Goal: Task Accomplishment & Management: Use online tool/utility

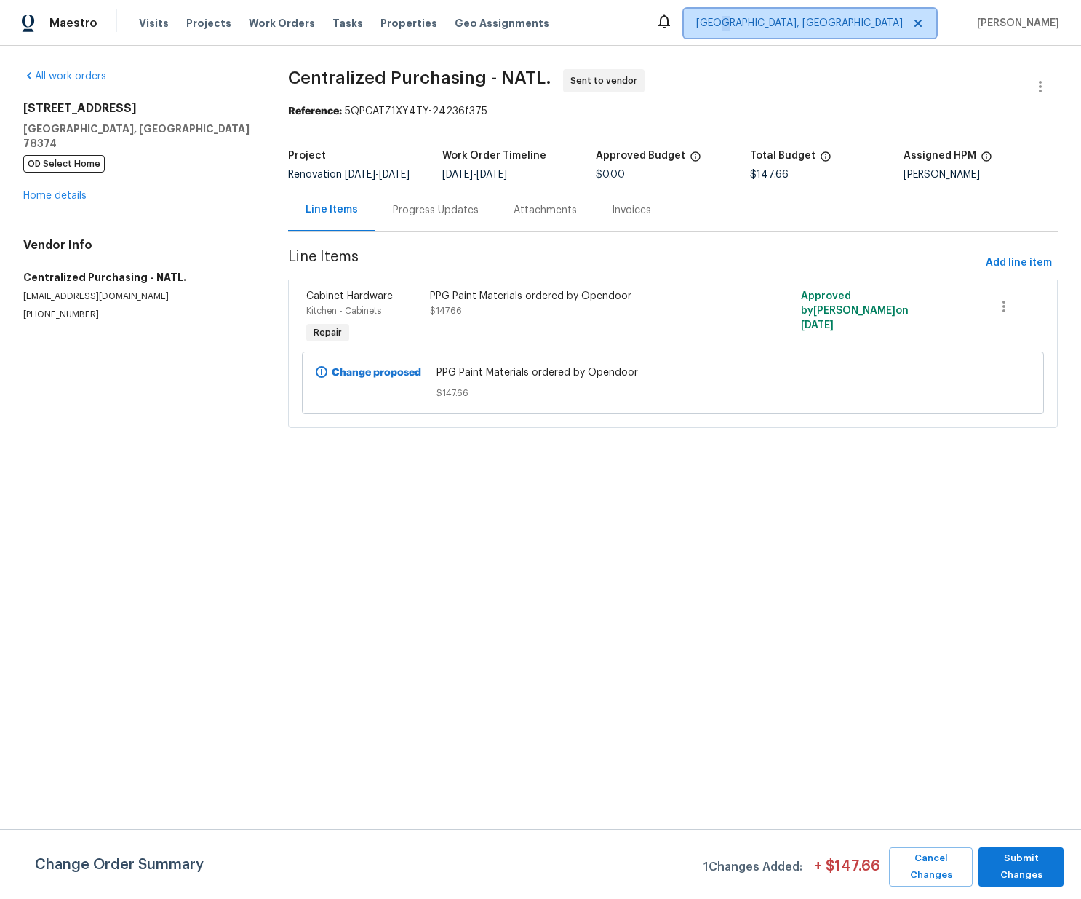
click at [854, 23] on span "[GEOGRAPHIC_DATA], [GEOGRAPHIC_DATA]" at bounding box center [799, 23] width 207 height 15
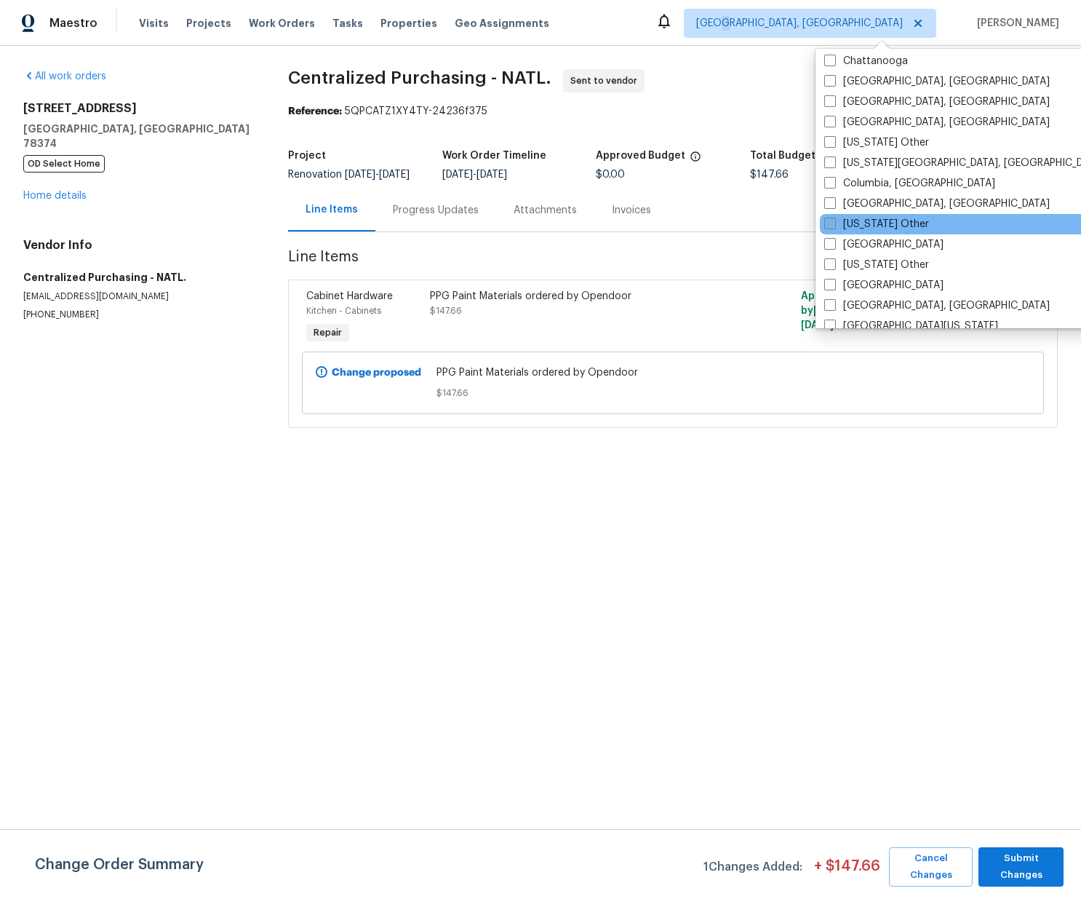
scroll to position [402, 0]
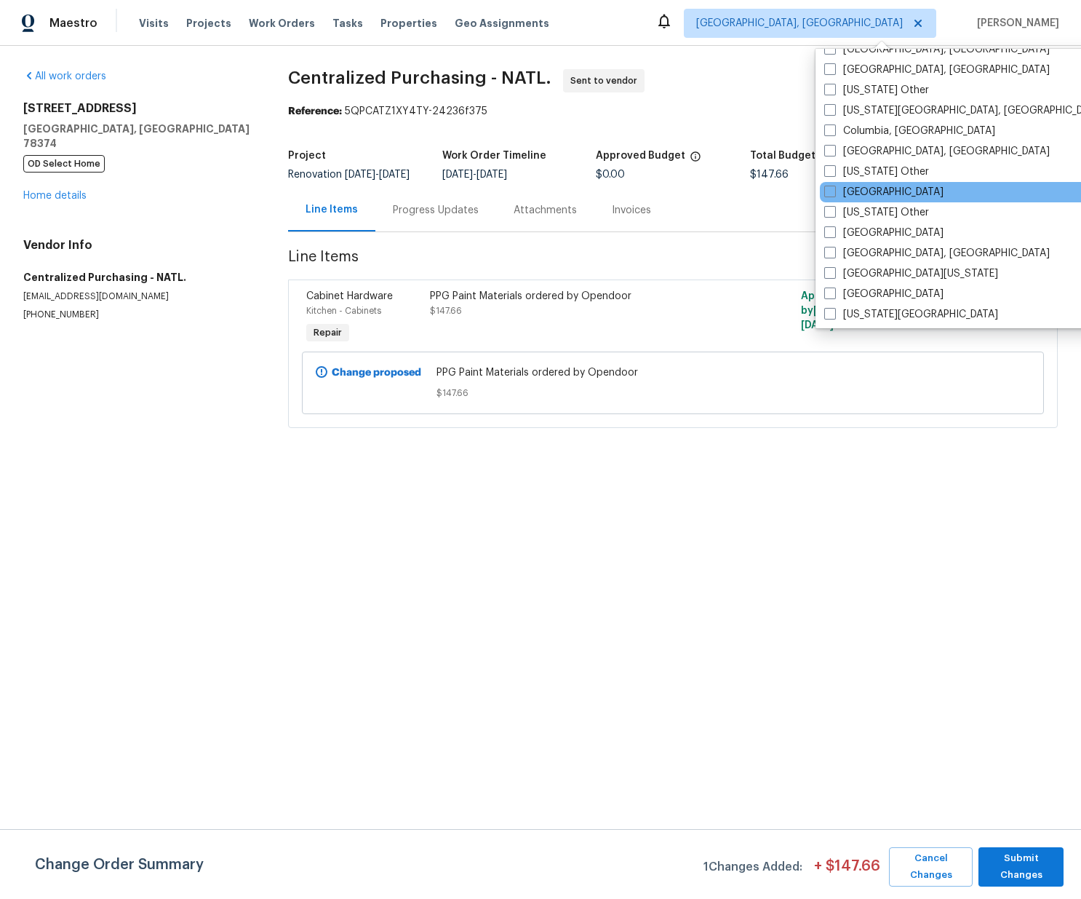
click at [860, 194] on label "[GEOGRAPHIC_DATA]" at bounding box center [883, 192] width 119 height 15
click at [834, 194] on input "[GEOGRAPHIC_DATA]" at bounding box center [828, 189] width 9 height 9
checkbox input "true"
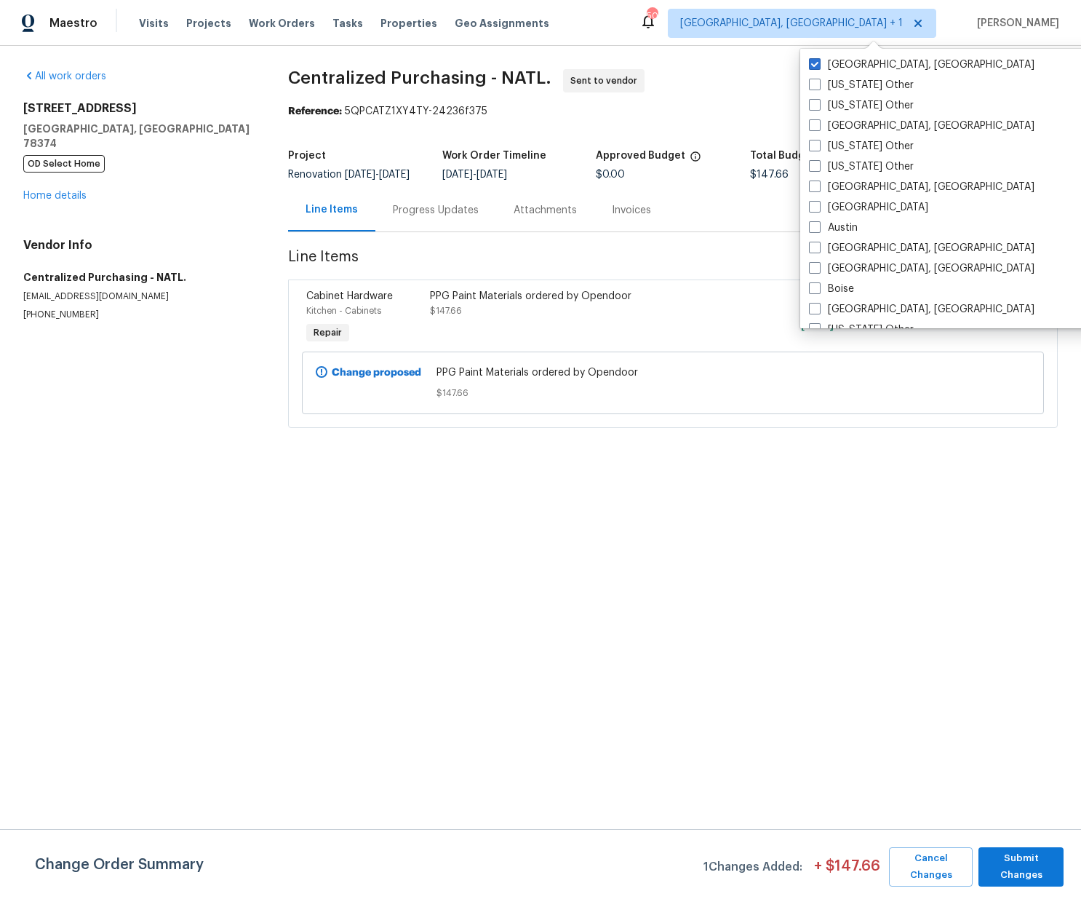
click at [851, 65] on label "[GEOGRAPHIC_DATA], [GEOGRAPHIC_DATA]" at bounding box center [922, 64] width 226 height 15
click at [819, 65] on input "[GEOGRAPHIC_DATA], [GEOGRAPHIC_DATA]" at bounding box center [813, 61] width 9 height 9
checkbox input "false"
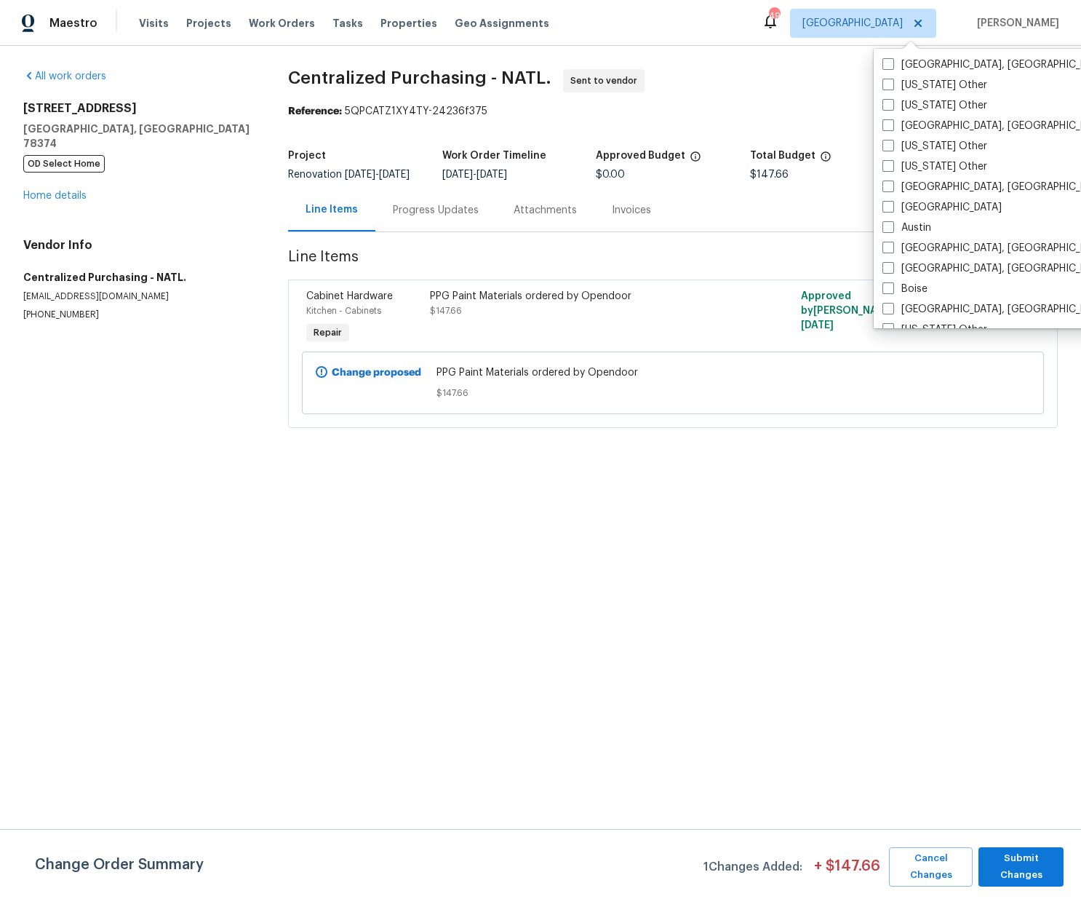
click at [196, 31] on div "Visits Projects Work Orders Tasks Properties Geo Assignments" at bounding box center [353, 23] width 428 height 29
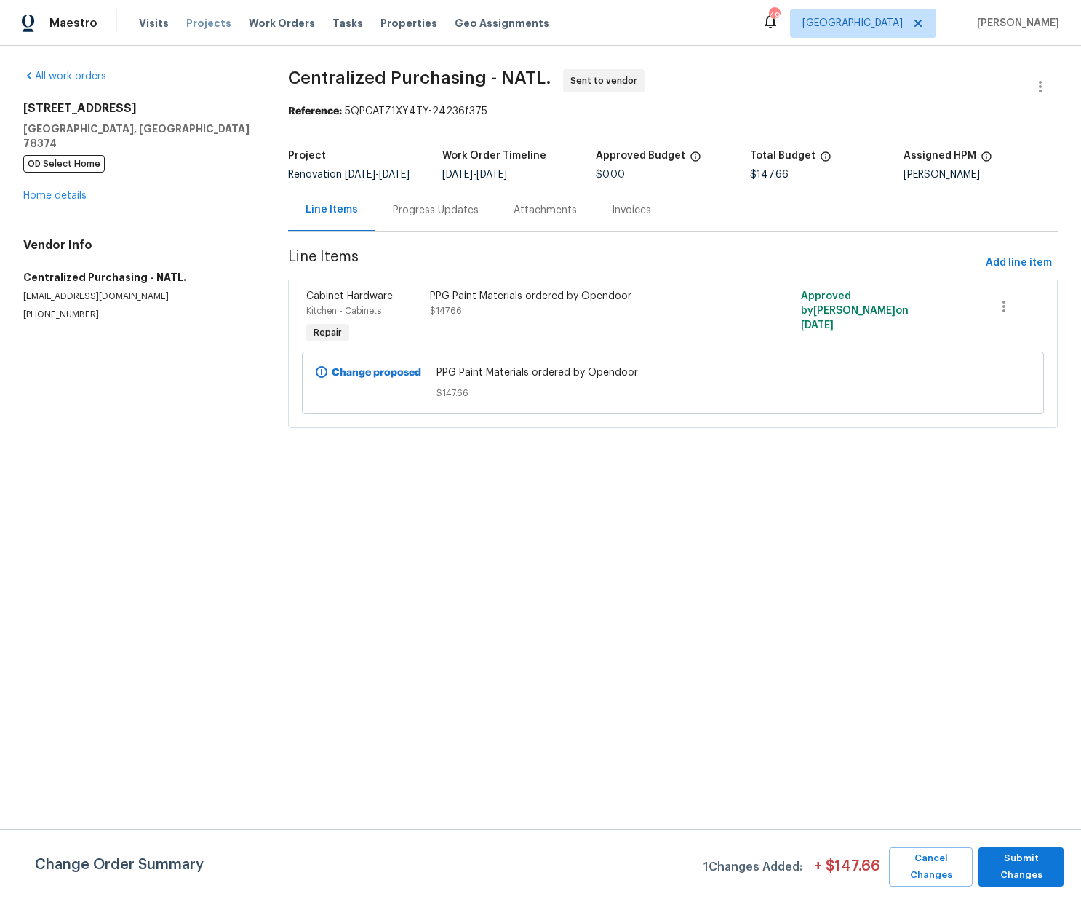
click at [198, 28] on span "Projects" at bounding box center [208, 23] width 45 height 15
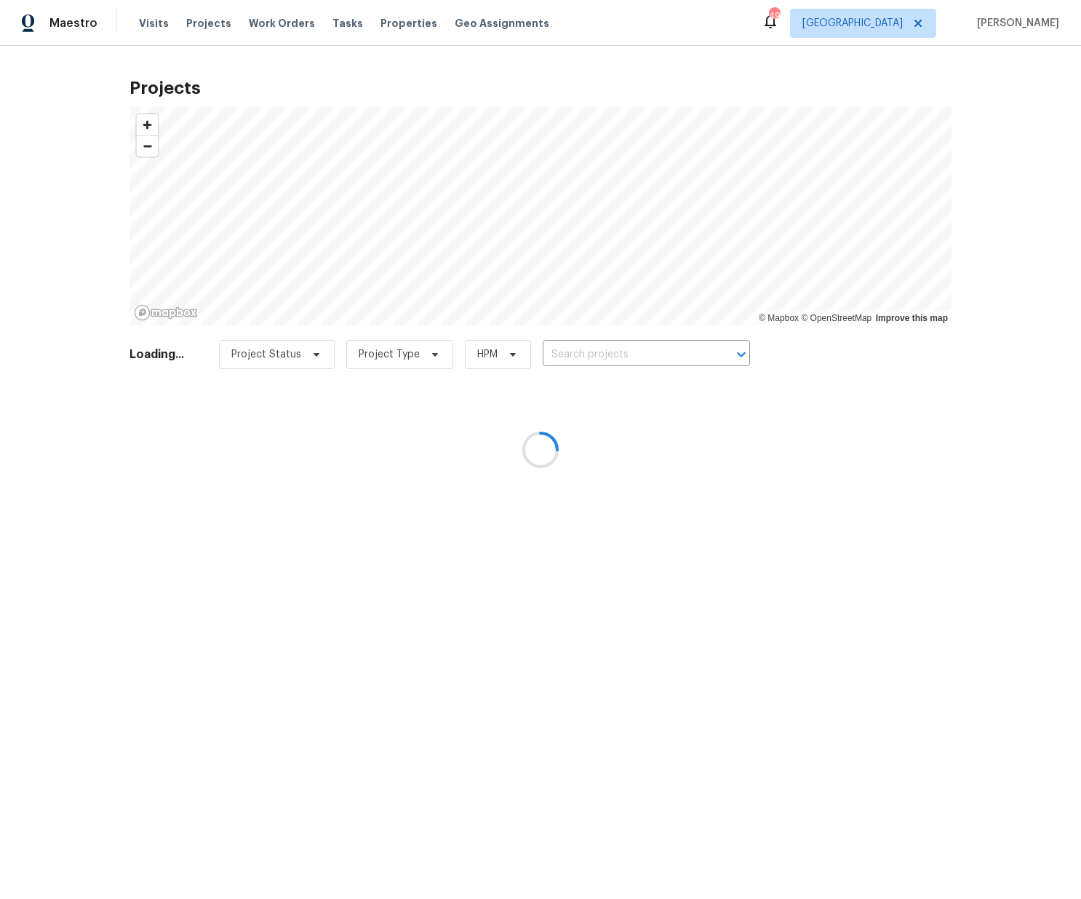
click at [648, 344] on div at bounding box center [540, 449] width 1081 height 899
click at [645, 351] on div at bounding box center [540, 449] width 1081 height 899
click at [645, 352] on div at bounding box center [540, 449] width 1081 height 899
click at [637, 352] on div at bounding box center [540, 449] width 1081 height 899
click at [618, 352] on div at bounding box center [540, 449] width 1081 height 899
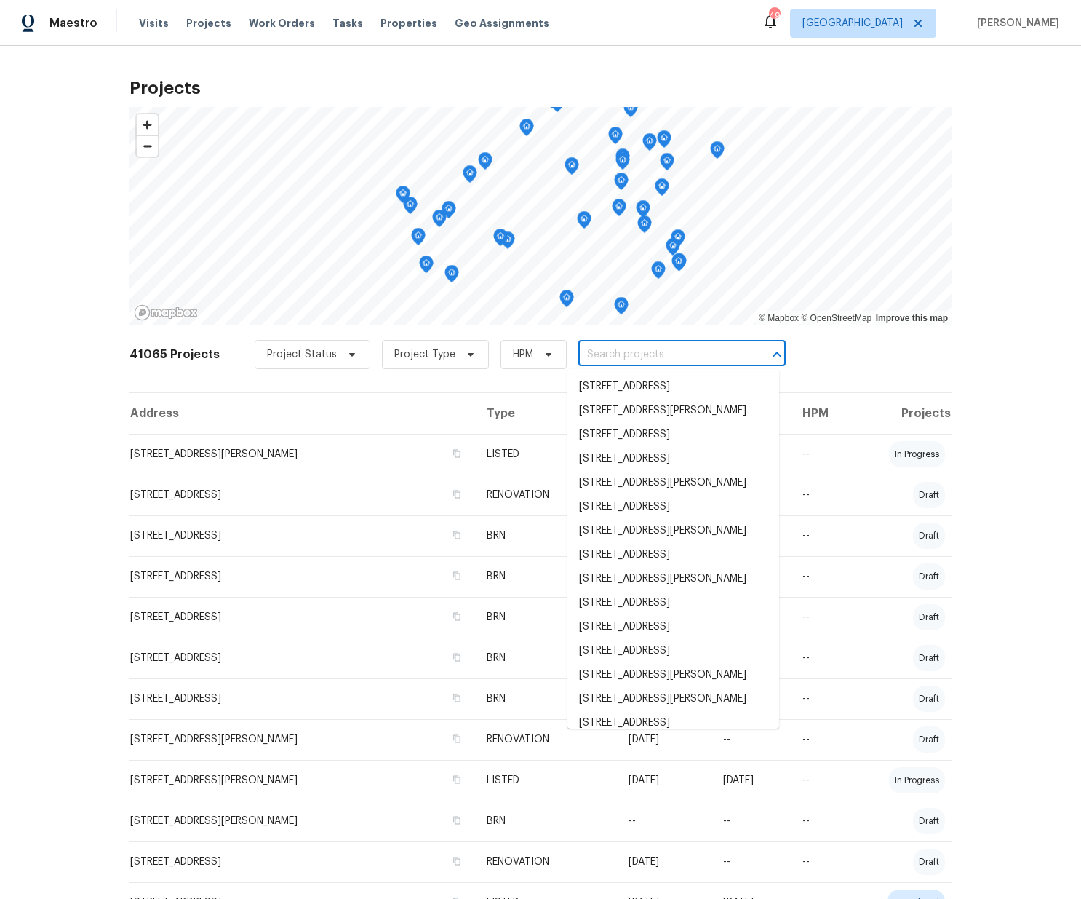
click at [617, 351] on input "text" at bounding box center [662, 354] width 167 height 23
paste input "[STREET_ADDRESS][PERSON_NAME]"
type input "[STREET_ADDRESS][PERSON_NAME]"
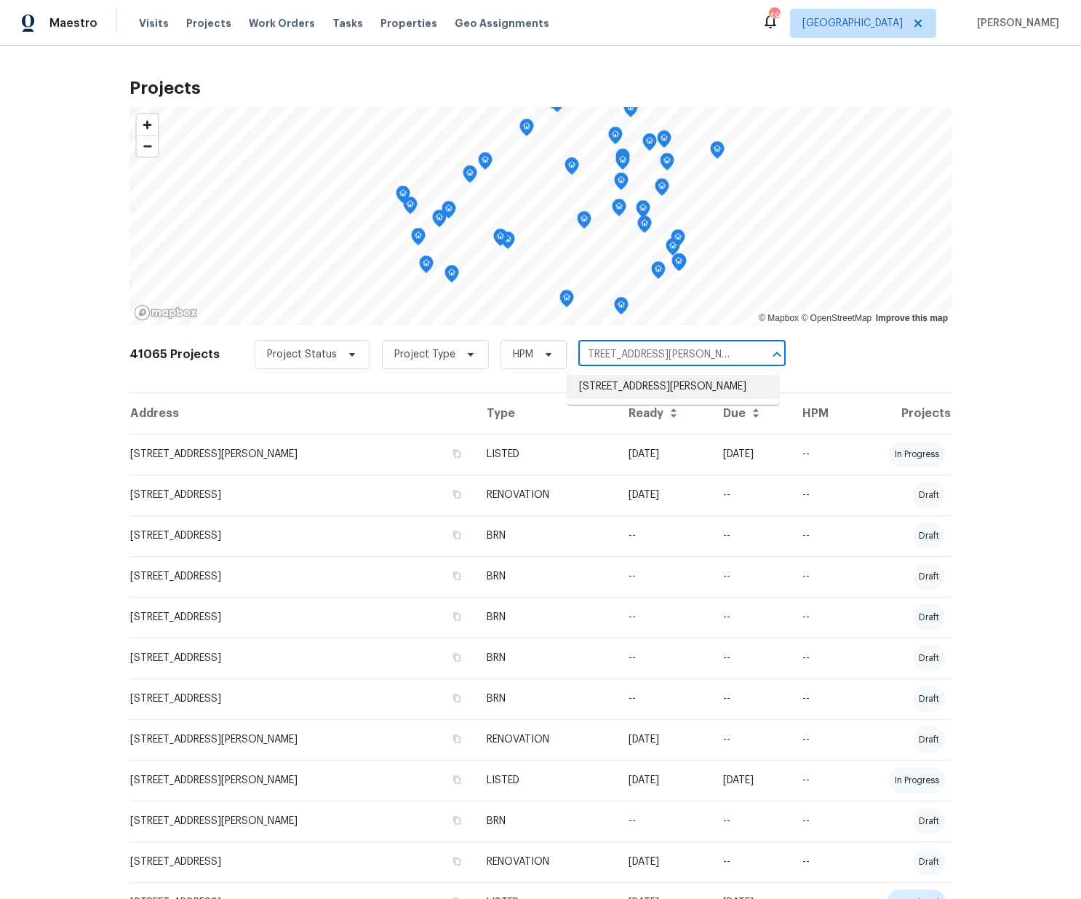
click at [617, 389] on li "[STREET_ADDRESS][PERSON_NAME]" at bounding box center [674, 387] width 212 height 24
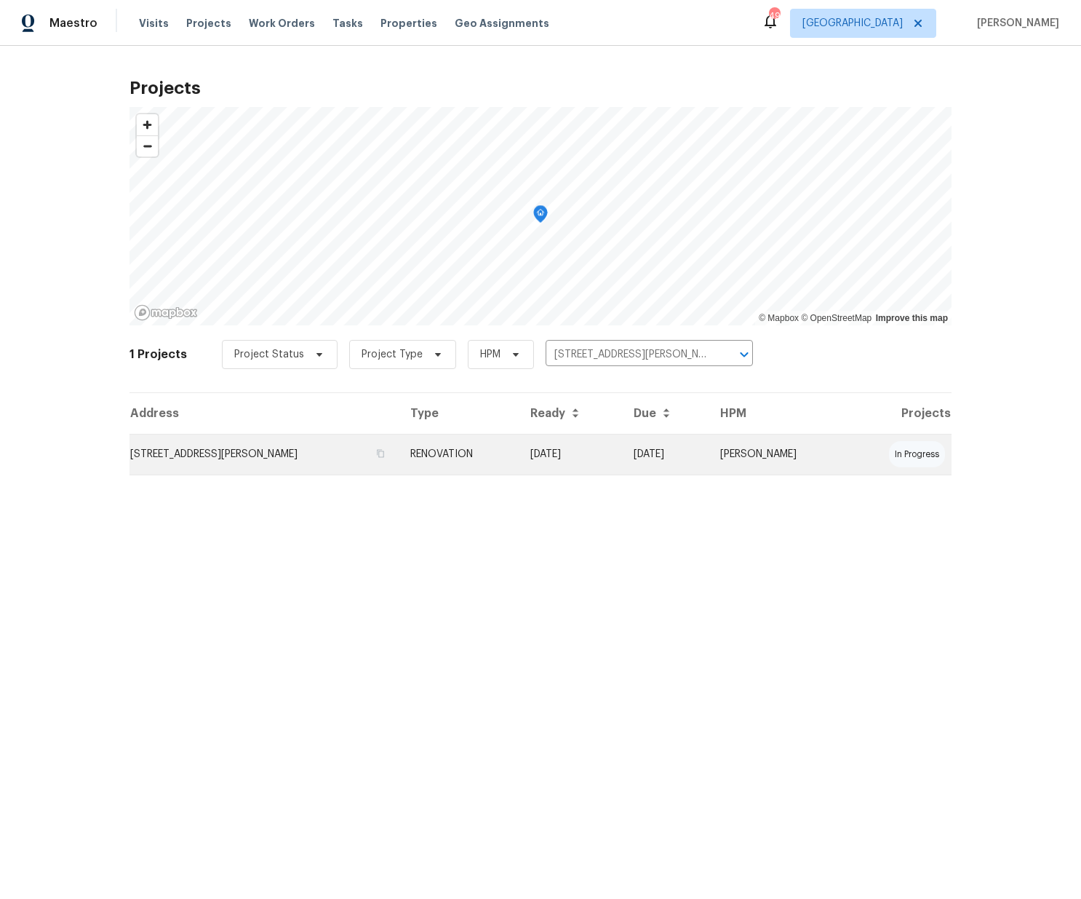
click at [345, 466] on td "[STREET_ADDRESS][PERSON_NAME]" at bounding box center [264, 454] width 269 height 41
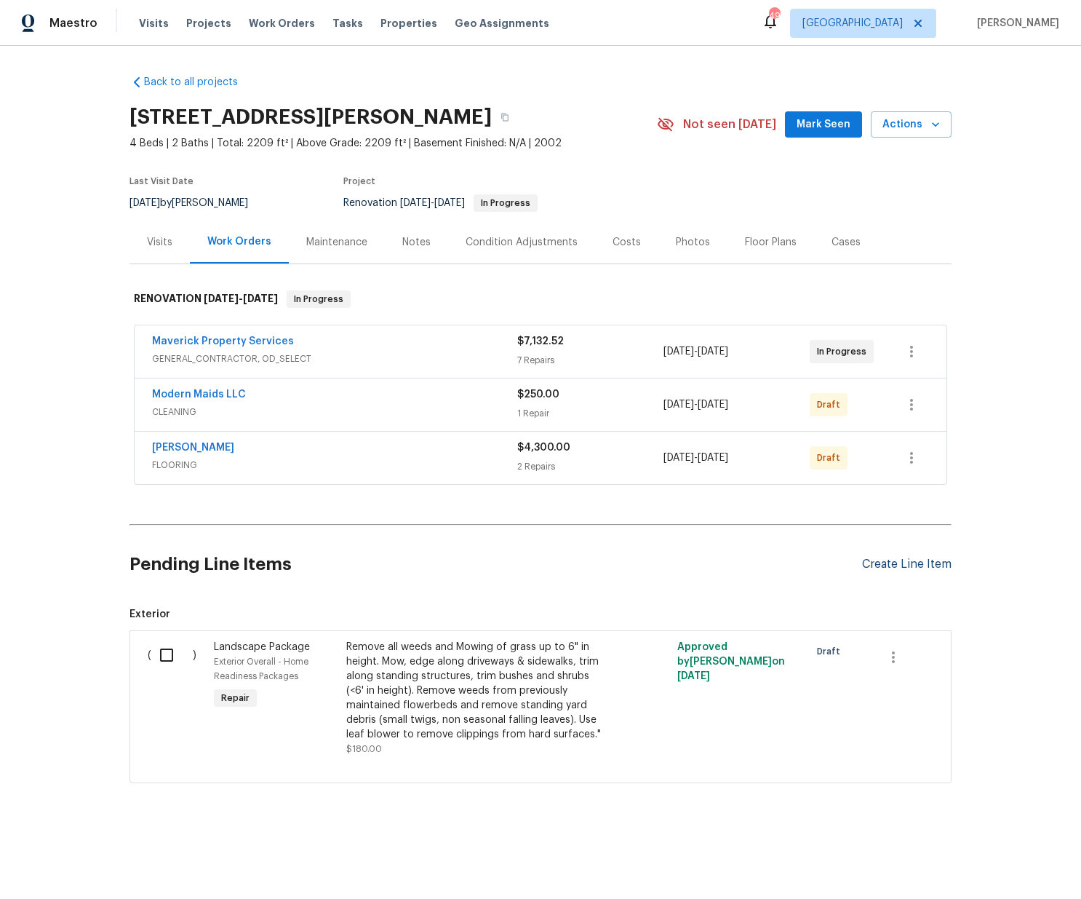
click at [925, 563] on div "Create Line Item" at bounding box center [907, 564] width 90 height 14
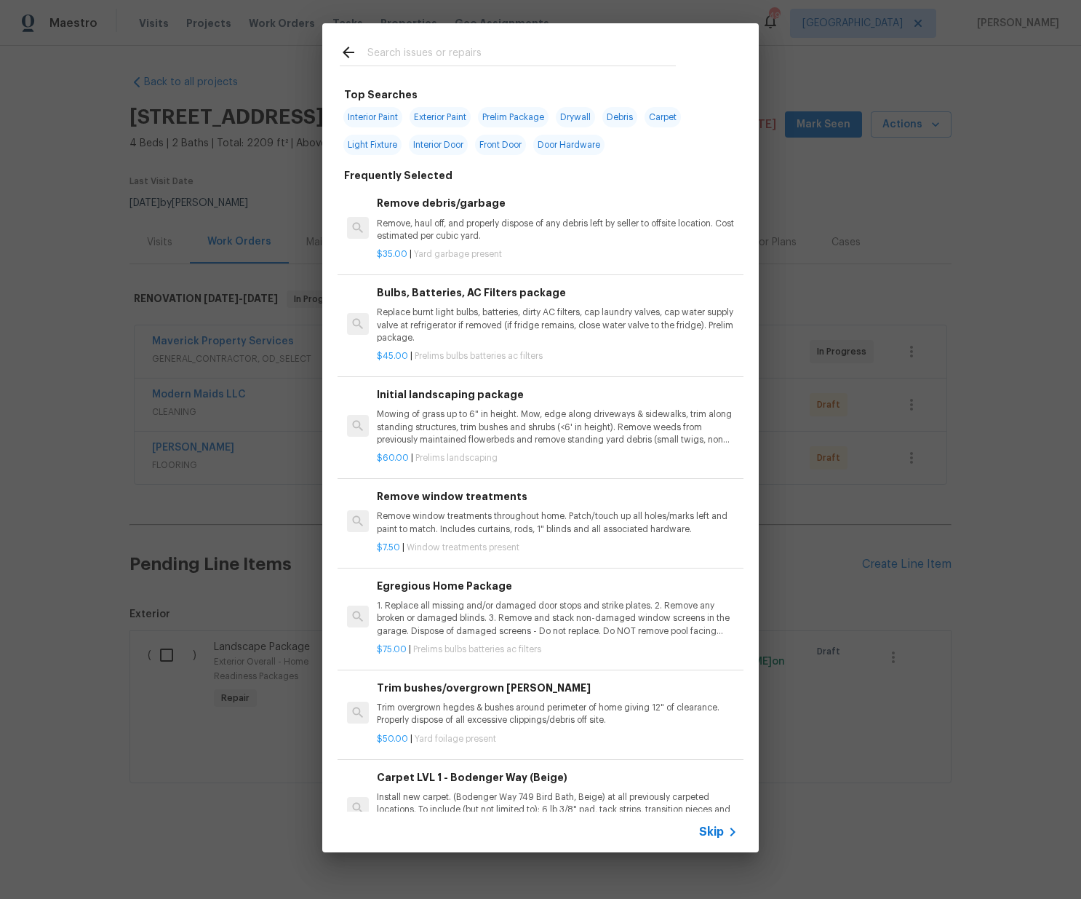
click at [551, 56] on input "text" at bounding box center [521, 55] width 309 height 22
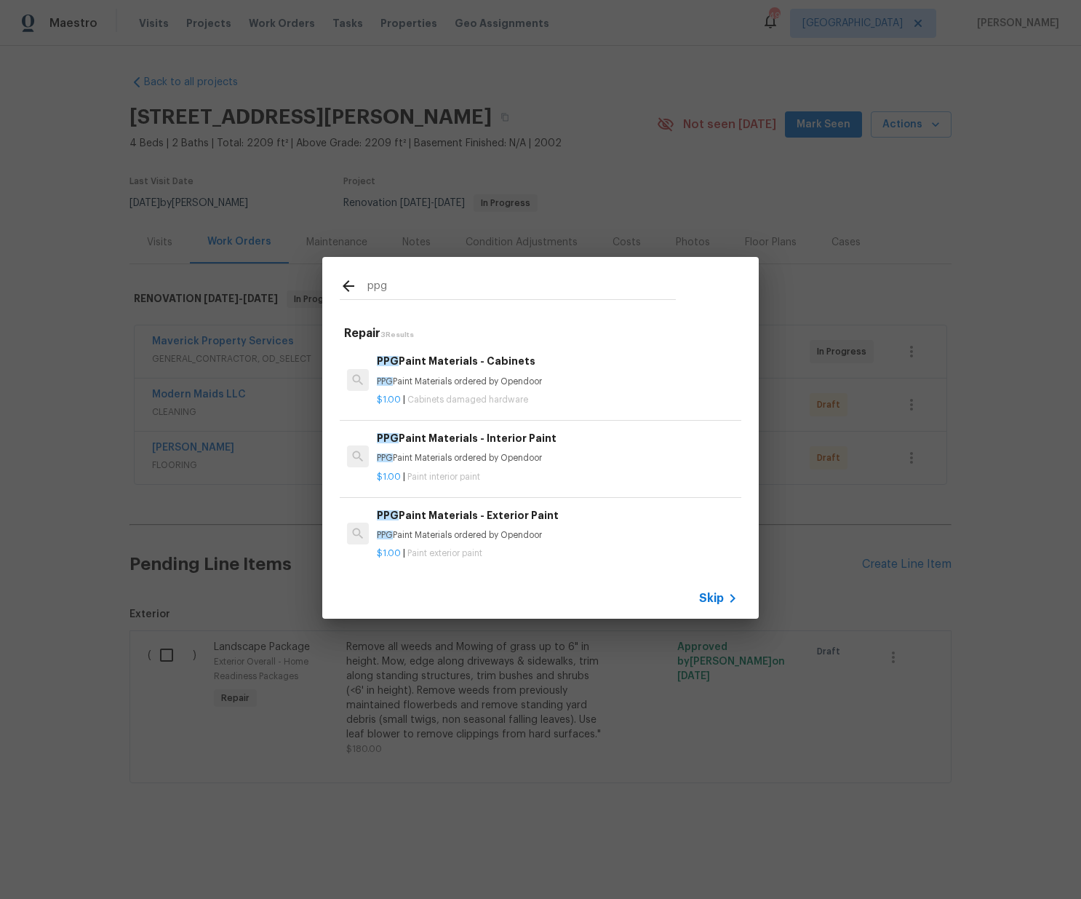
type input "ppg"
click at [461, 456] on p "PPG Paint Materials ordered by Opendoor" at bounding box center [557, 458] width 361 height 12
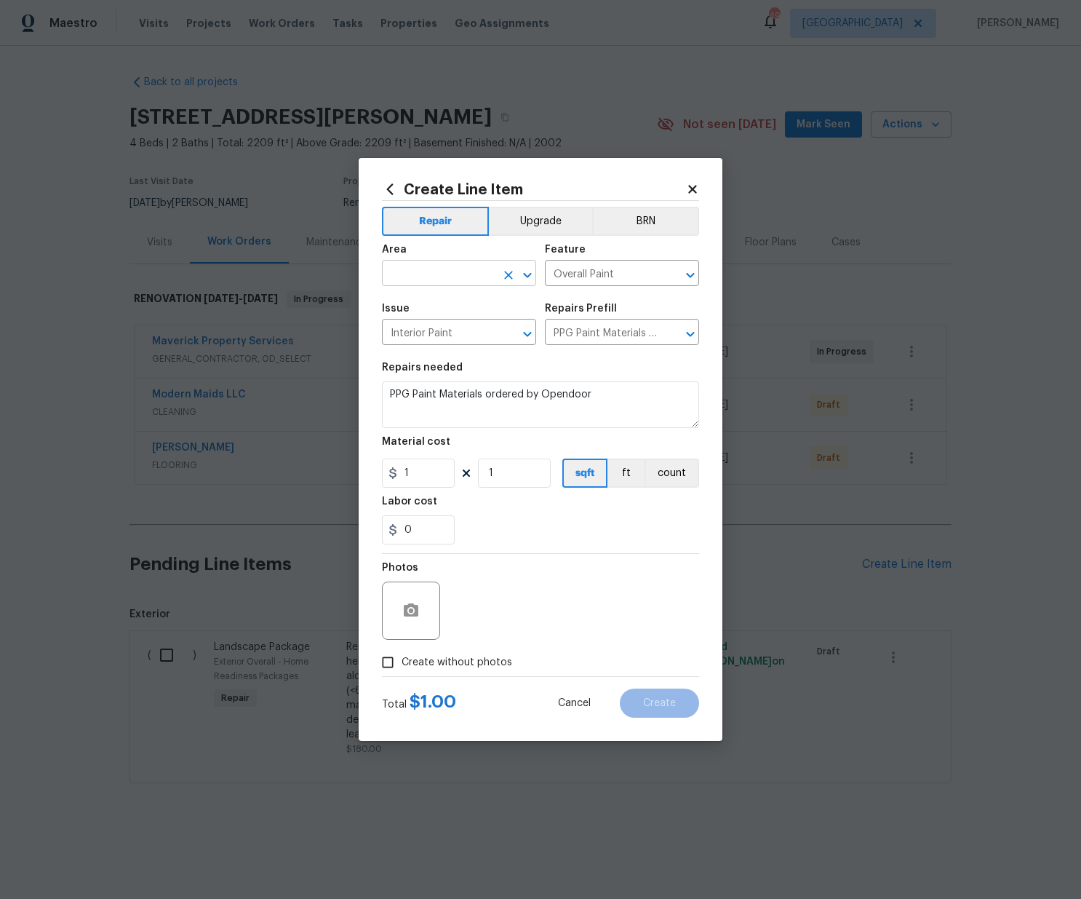
click at [416, 269] on input "text" at bounding box center [439, 274] width 114 height 23
click at [441, 337] on li "Interior Overall" at bounding box center [459, 331] width 154 height 24
type input "Interior Overall"
drag, startPoint x: 424, startPoint y: 474, endPoint x: 383, endPoint y: 477, distance: 40.8
click at [383, 472] on input "1" at bounding box center [418, 472] width 73 height 29
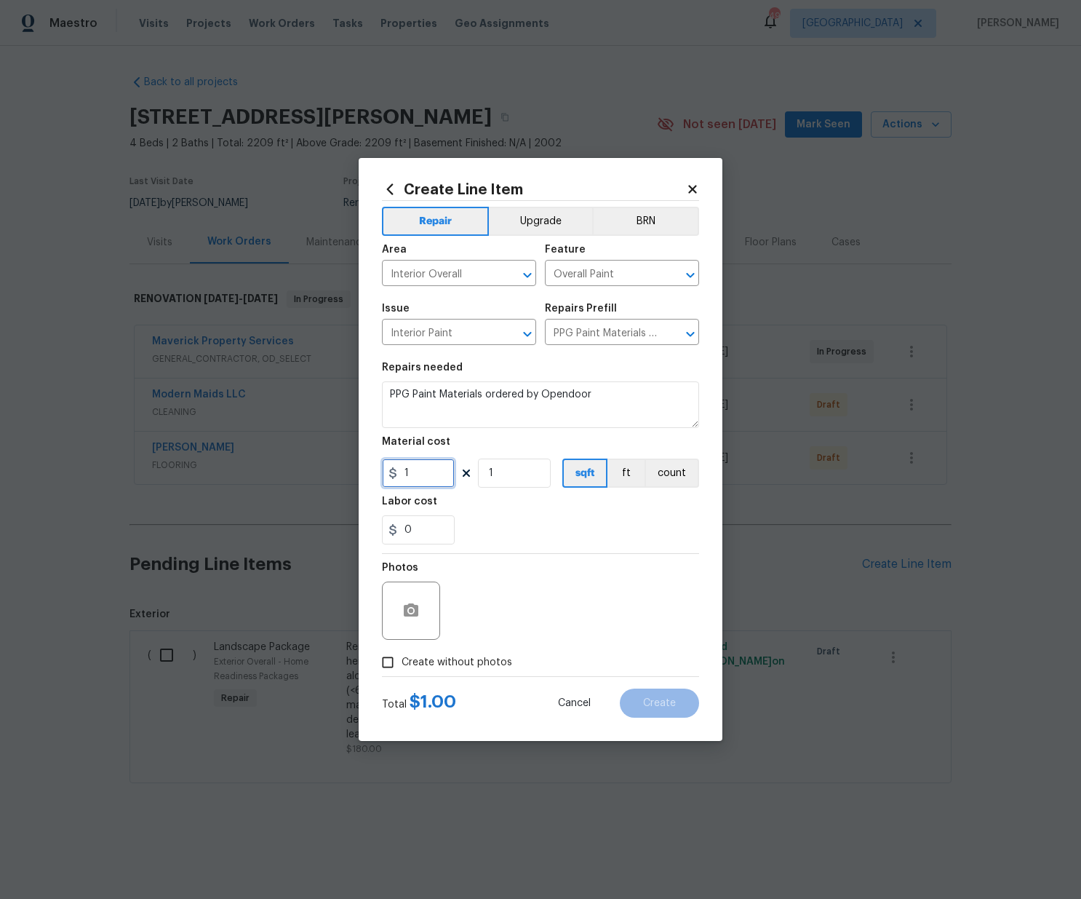
paste input "701.83"
type input "701.83"
click at [474, 668] on span "Create without photos" at bounding box center [457, 662] width 111 height 15
click at [402, 668] on input "Create without photos" at bounding box center [388, 662] width 28 height 28
checkbox input "true"
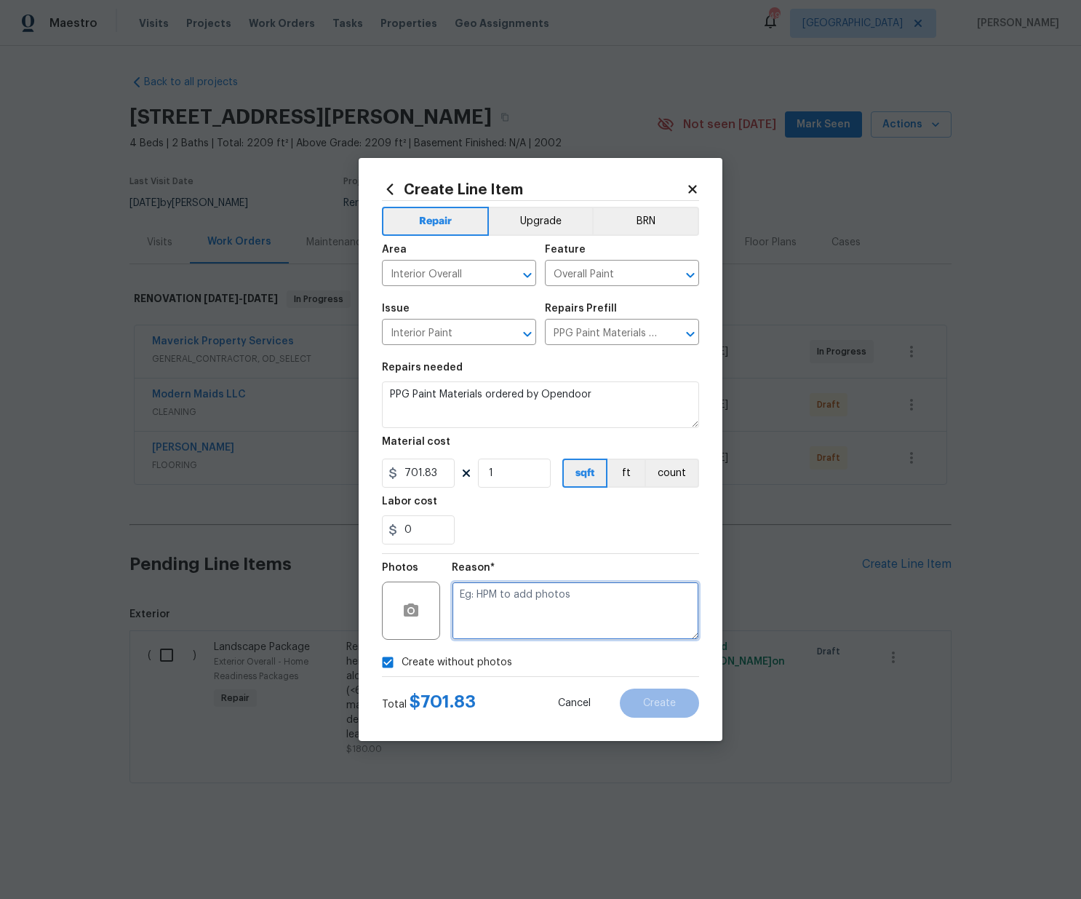
click at [507, 581] on textarea at bounding box center [575, 610] width 247 height 58
type textarea "N/A"
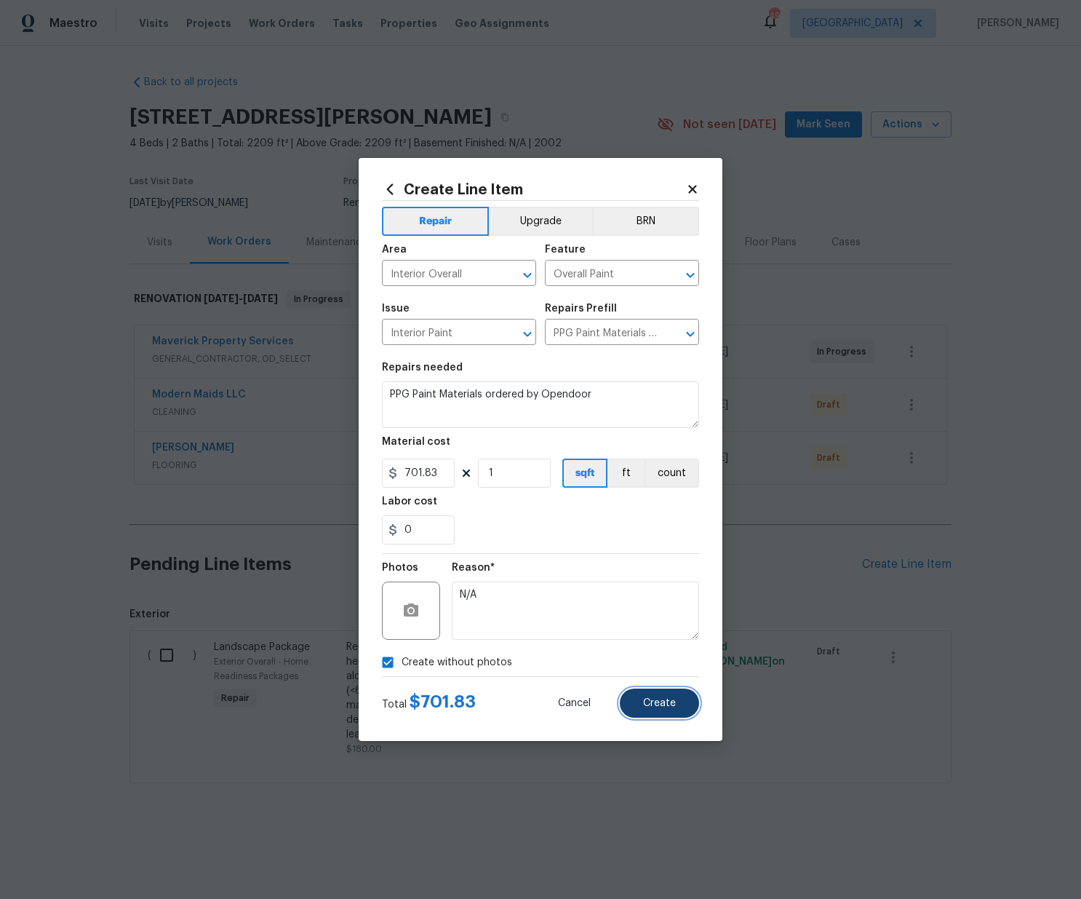
click at [684, 707] on button "Create" at bounding box center [659, 702] width 79 height 29
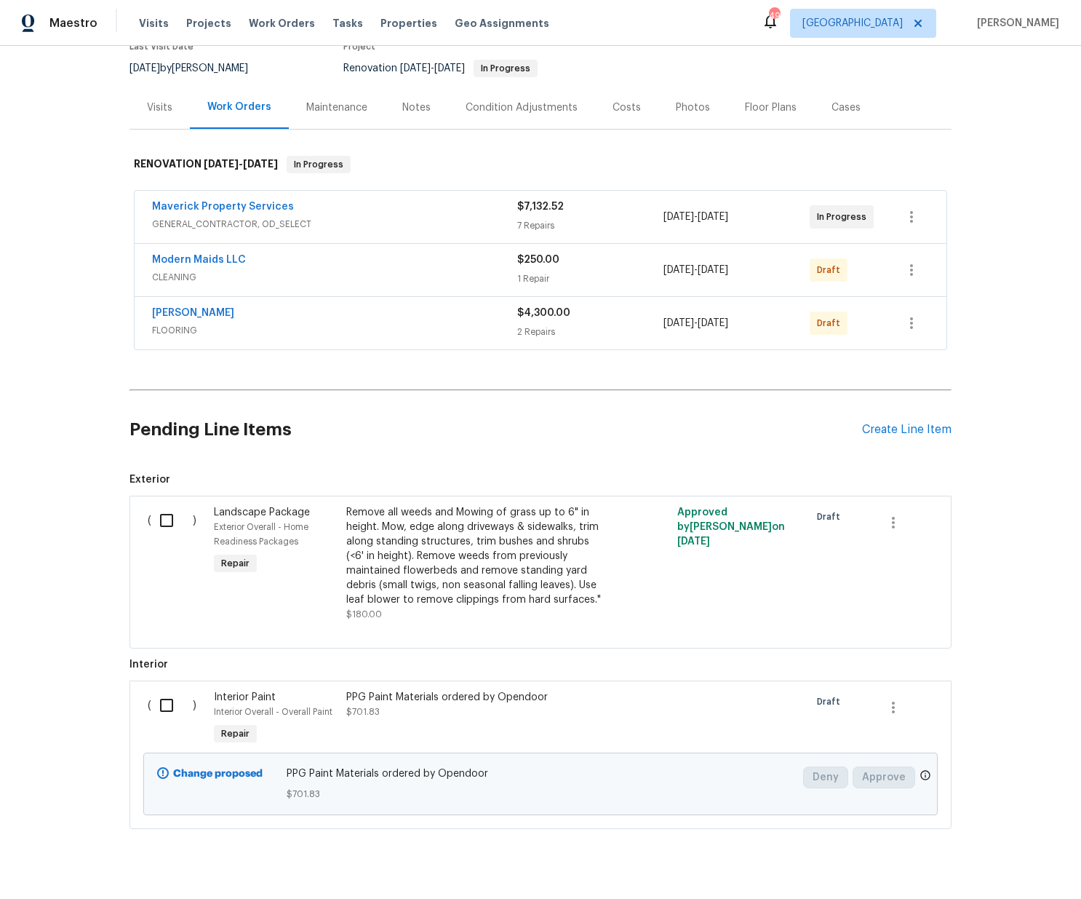
scroll to position [164, 0]
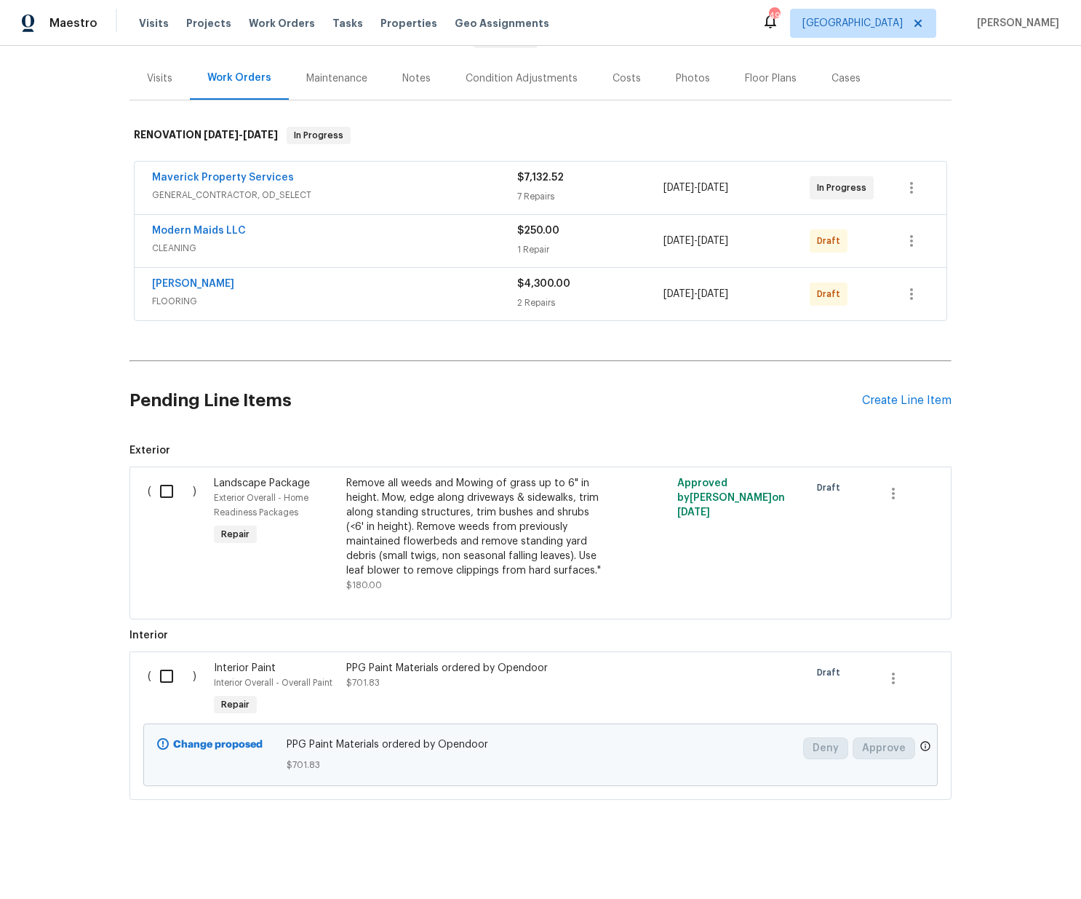
click at [160, 672] on input "checkbox" at bounding box center [171, 676] width 41 height 31
checkbox input "true"
click at [989, 861] on span "Create Work Order" at bounding box center [998, 863] width 97 height 18
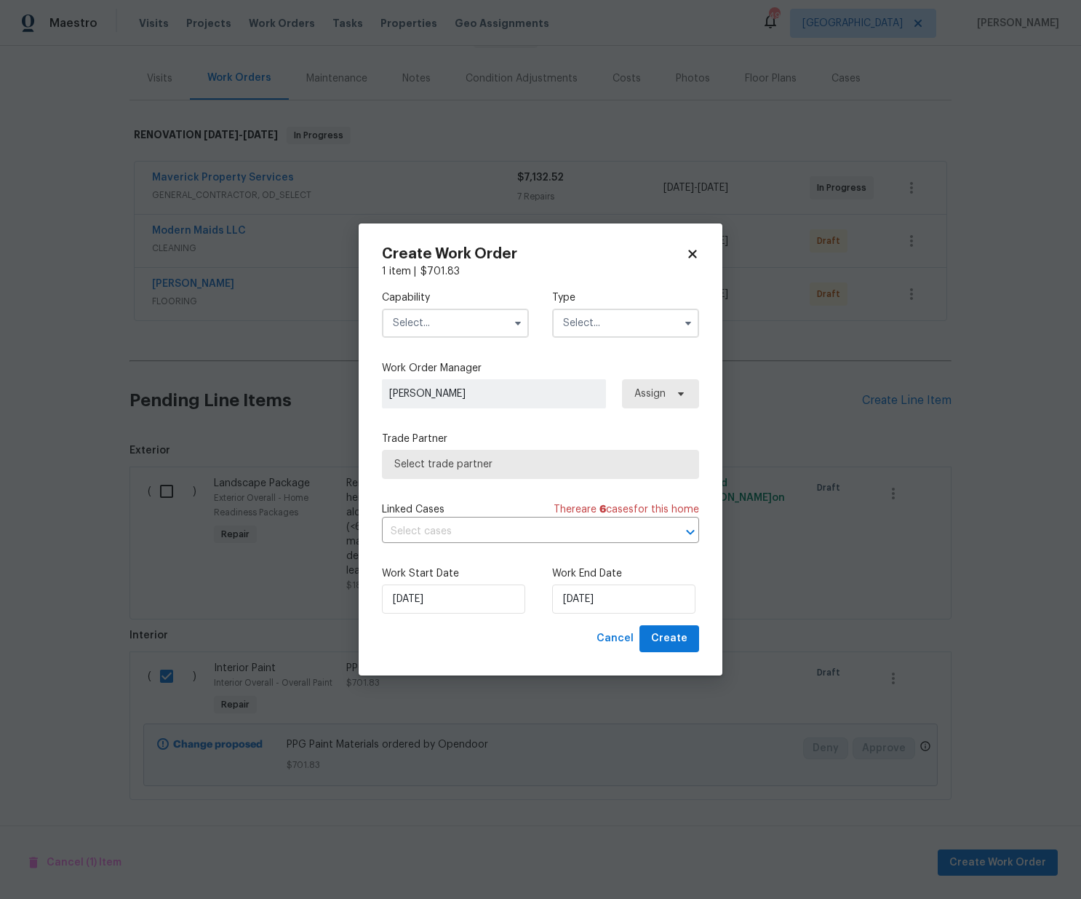
click at [478, 320] on input "text" at bounding box center [455, 323] width 147 height 29
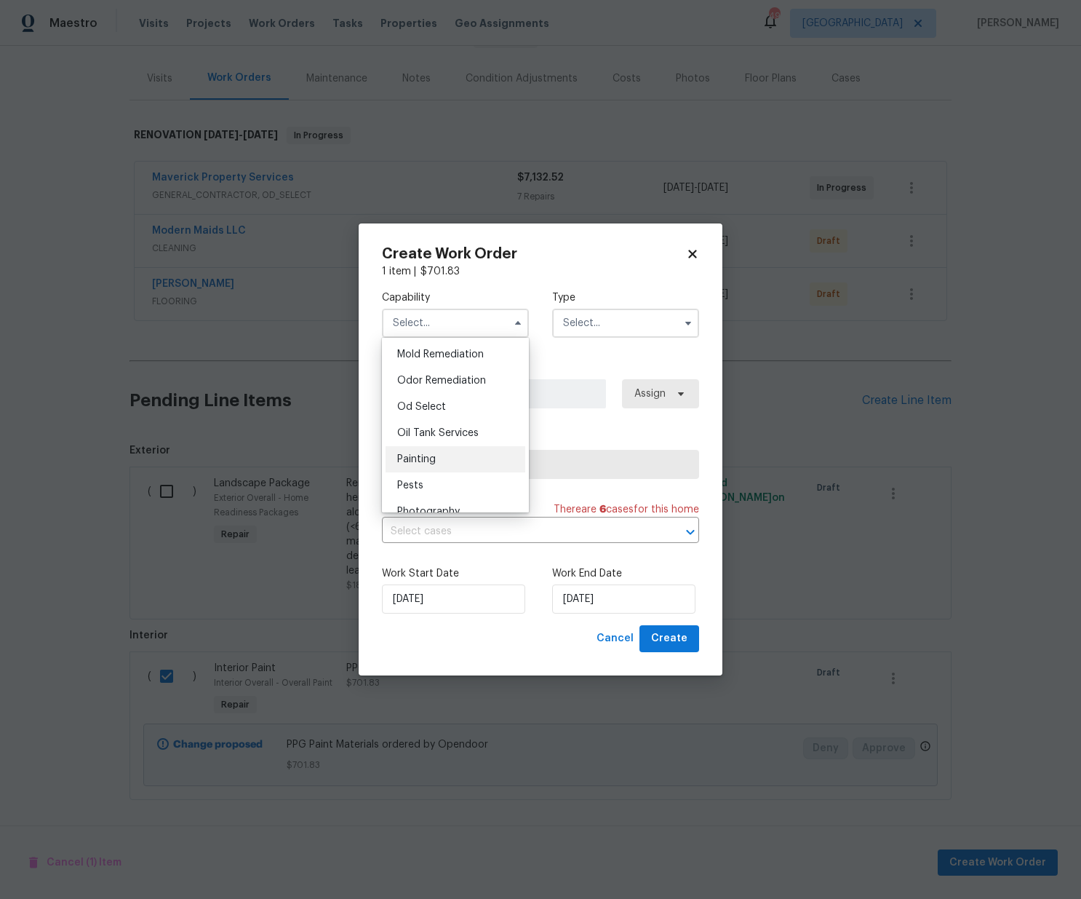
scroll to position [1119, 0]
click at [432, 456] on span "Painting" at bounding box center [416, 458] width 39 height 10
type input "Painting"
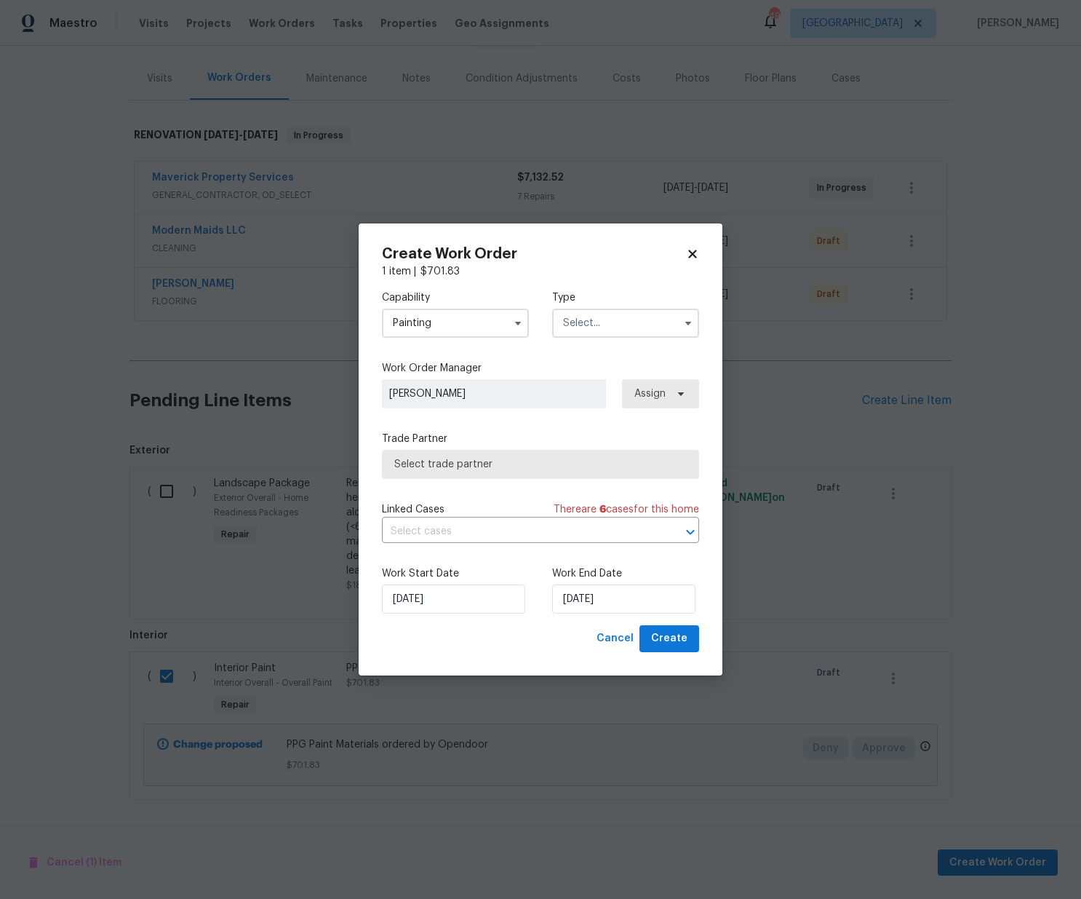
click at [617, 308] on div "Type" at bounding box center [625, 313] width 147 height 47
drag, startPoint x: 616, startPoint y: 317, endPoint x: 614, endPoint y: 327, distance: 9.7
click at [616, 317] on input "text" at bounding box center [625, 323] width 147 height 29
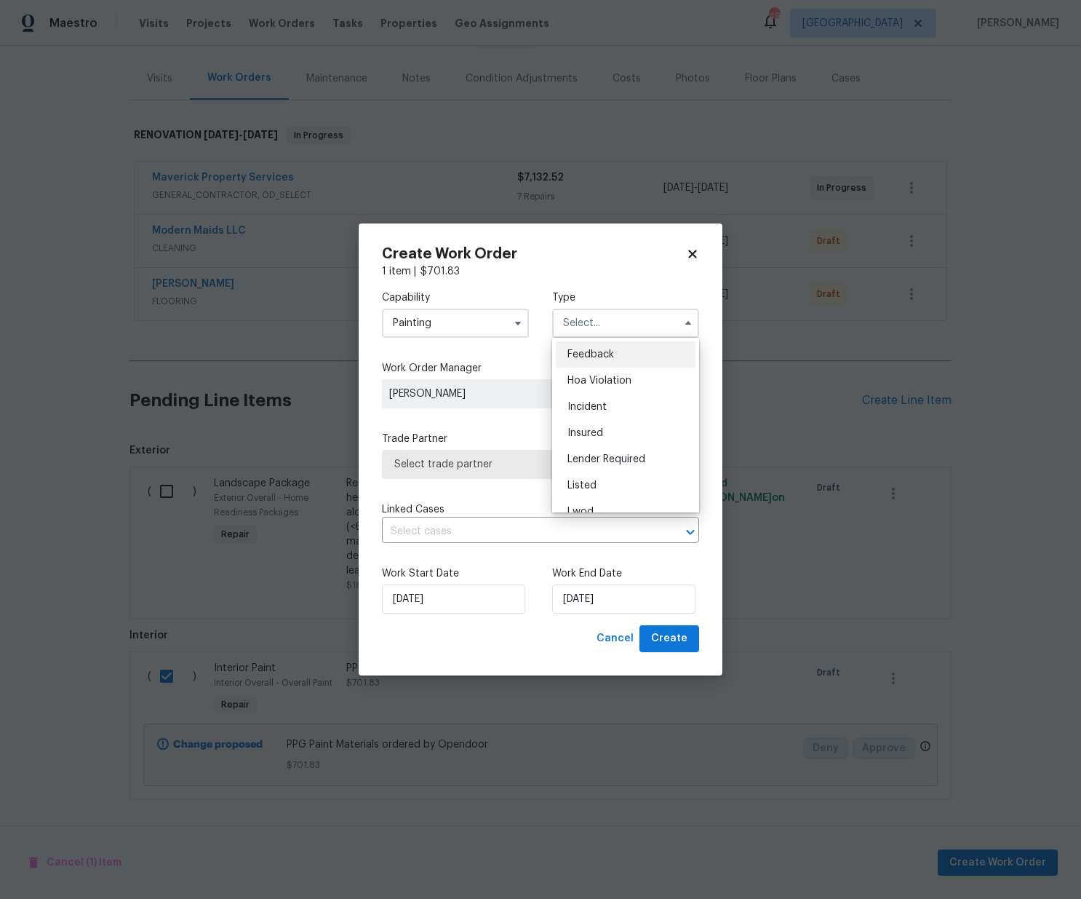
scroll to position [173, 0]
click at [603, 414] on span "Renovation" at bounding box center [595, 417] width 54 height 10
type input "Renovation"
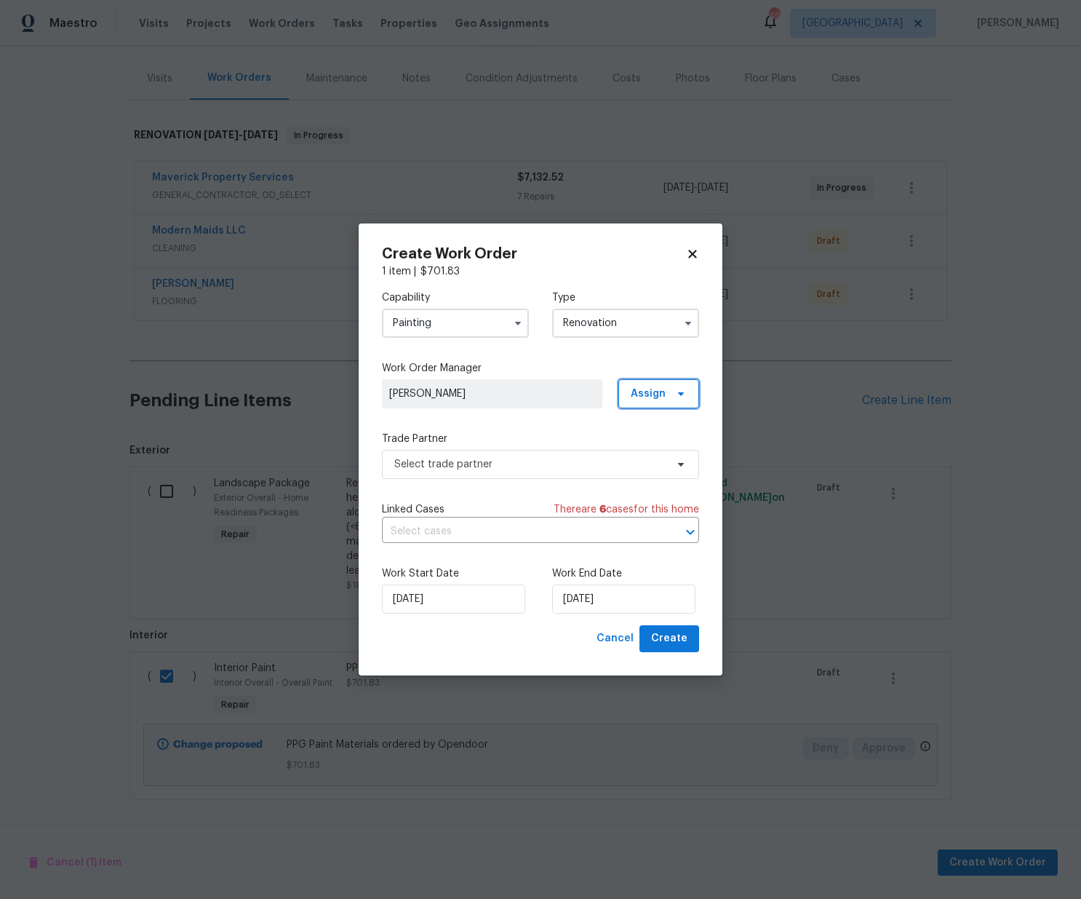
click at [637, 390] on span "Assign" at bounding box center [648, 393] width 35 height 15
click at [652, 451] on div "Assign to me" at bounding box center [660, 455] width 63 height 15
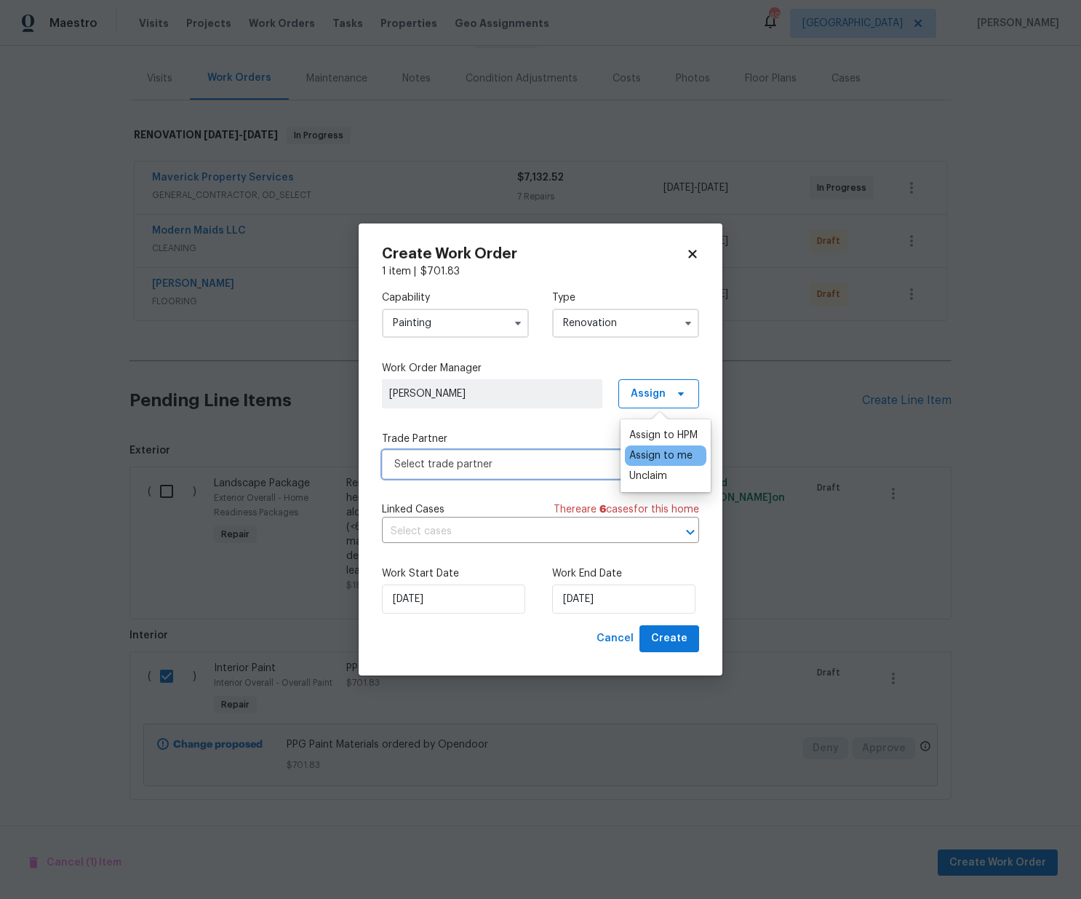
click at [571, 462] on span "Select trade partner" at bounding box center [529, 464] width 271 height 15
click at [524, 469] on span "Select trade partner" at bounding box center [529, 464] width 271 height 15
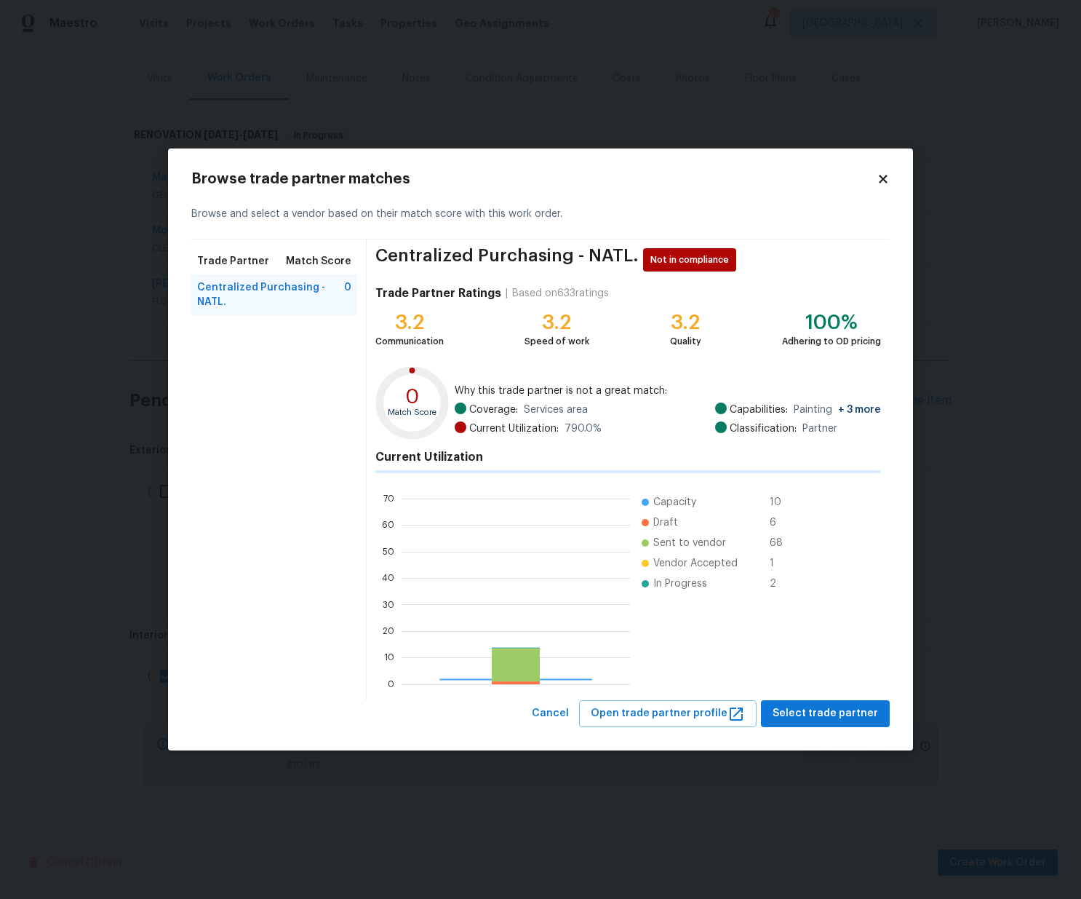
scroll to position [204, 228]
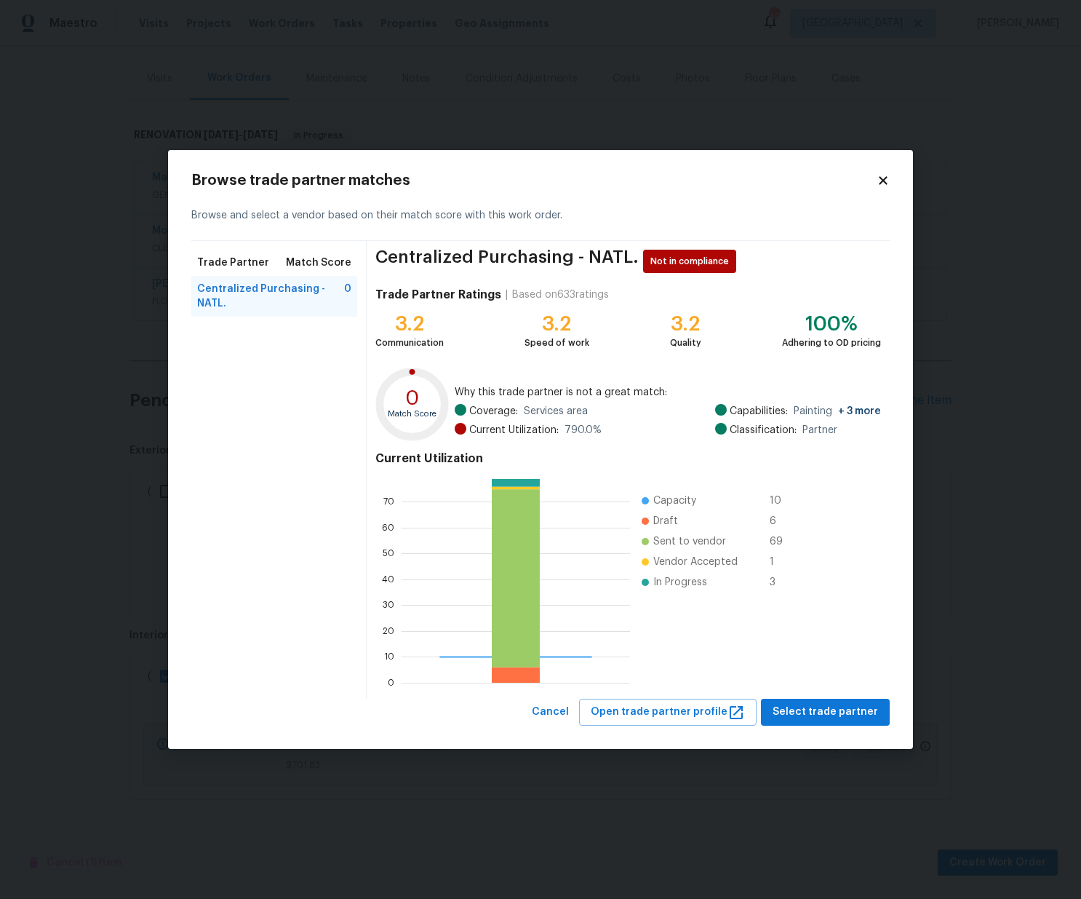
drag, startPoint x: 796, startPoint y: 695, endPoint x: 794, endPoint y: 707, distance: 11.8
click at [796, 695] on div "Centralized Purchasing - NATL. Not in compliance Trade Partner Ratings | Based …" at bounding box center [628, 470] width 523 height 458
click at [795, 709] on span "Select trade partner" at bounding box center [826, 712] width 106 height 18
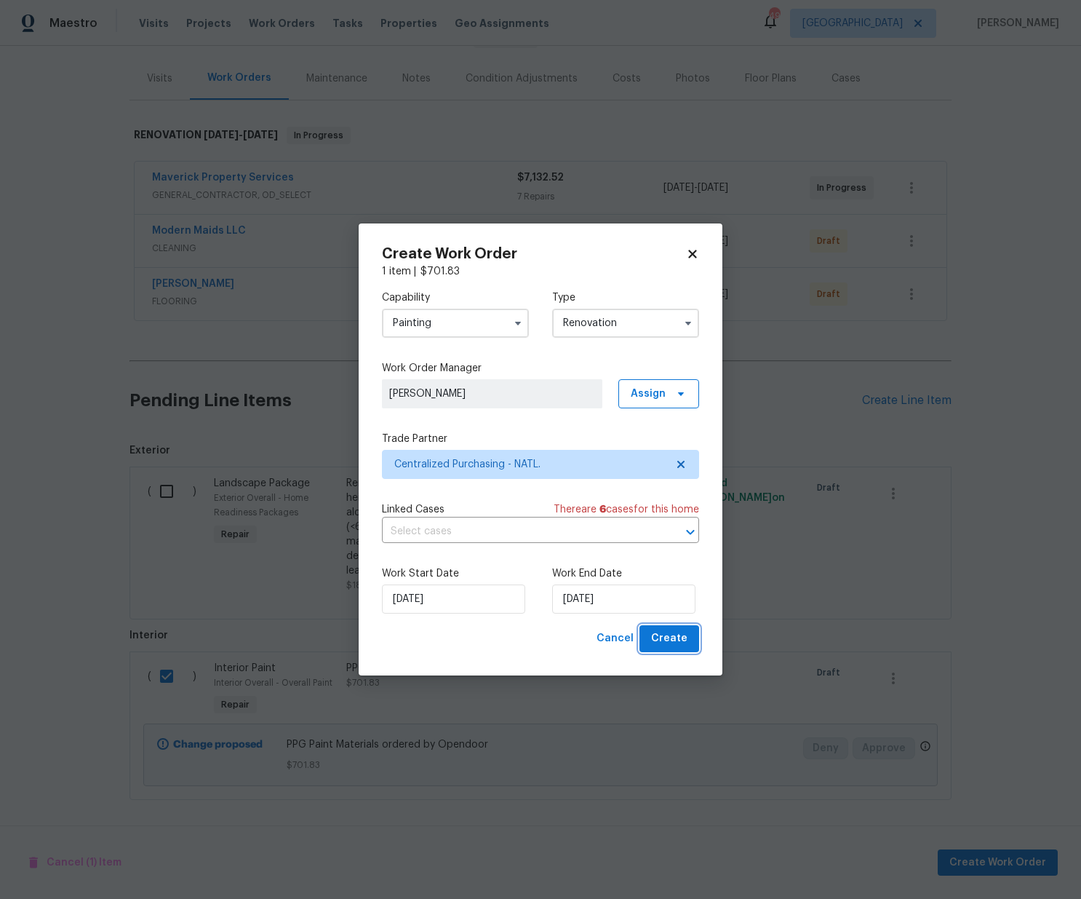
click at [675, 641] on span "Create" at bounding box center [669, 638] width 36 height 18
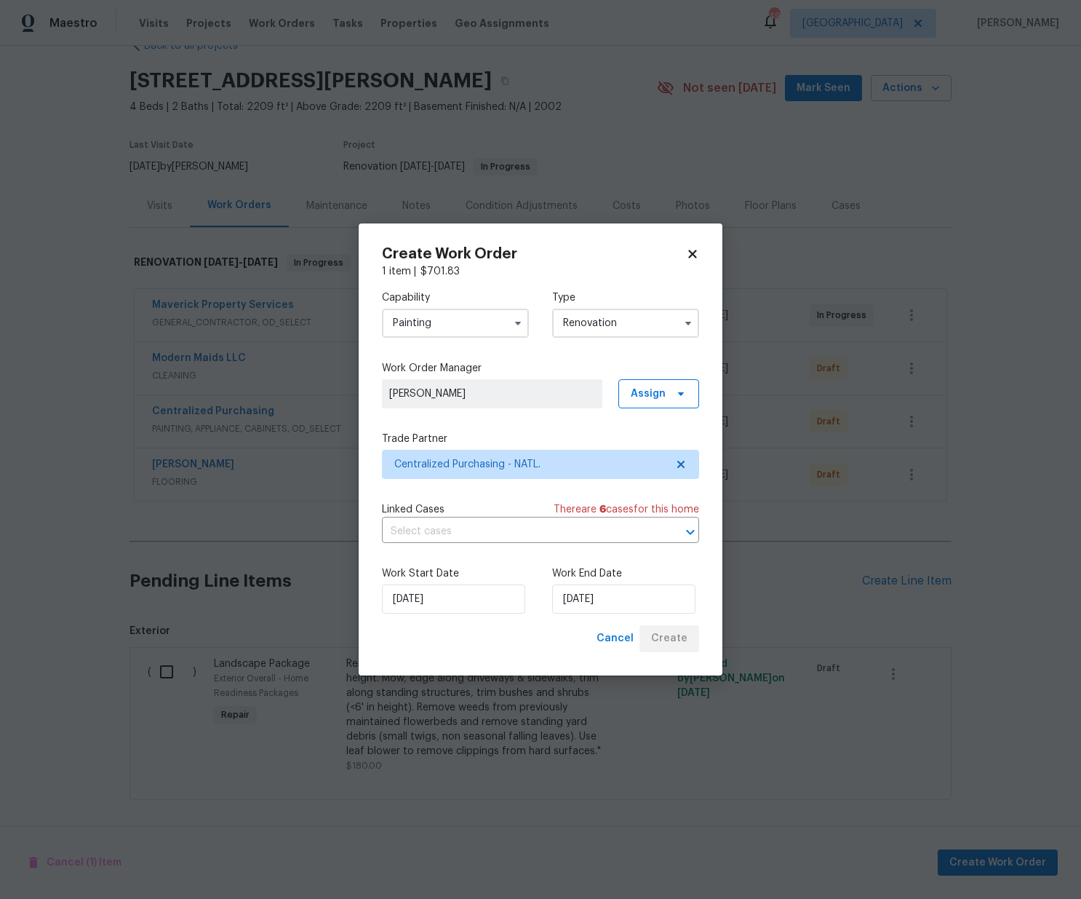
scroll to position [36, 0]
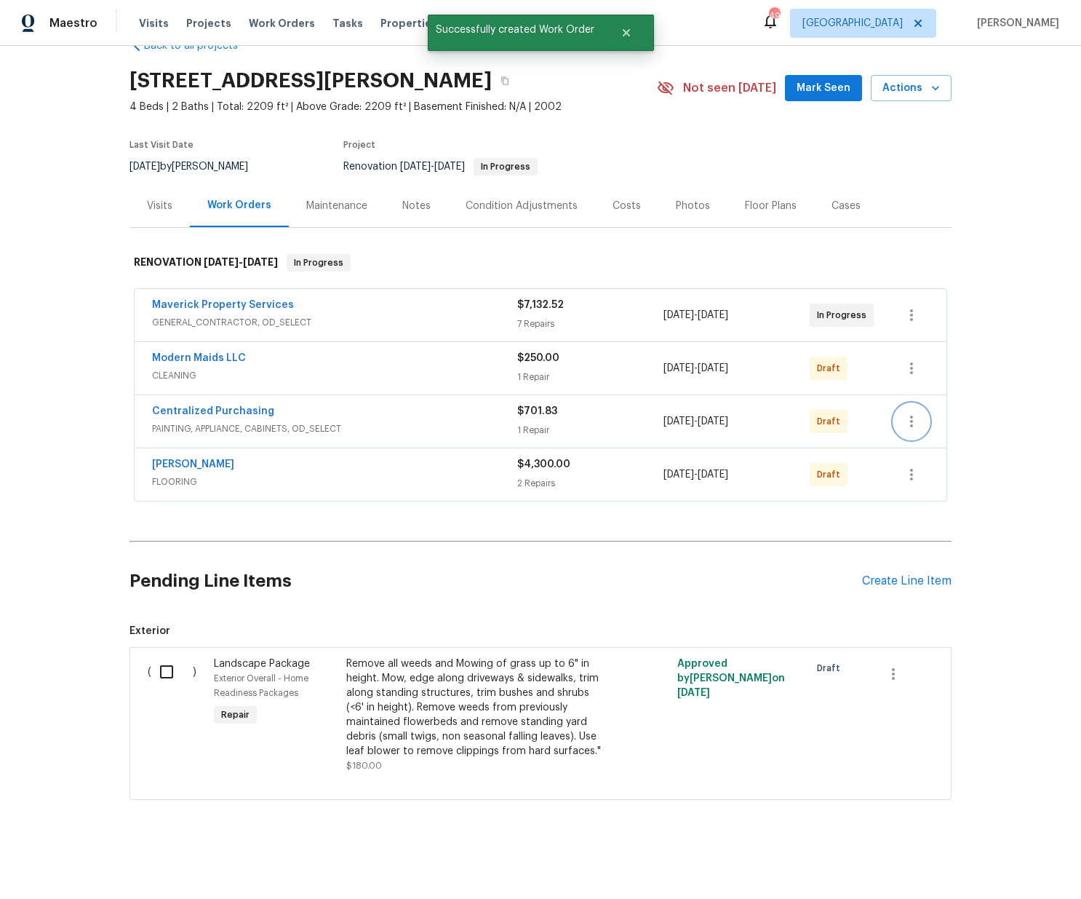
click at [904, 417] on icon "button" at bounding box center [911, 421] width 17 height 17
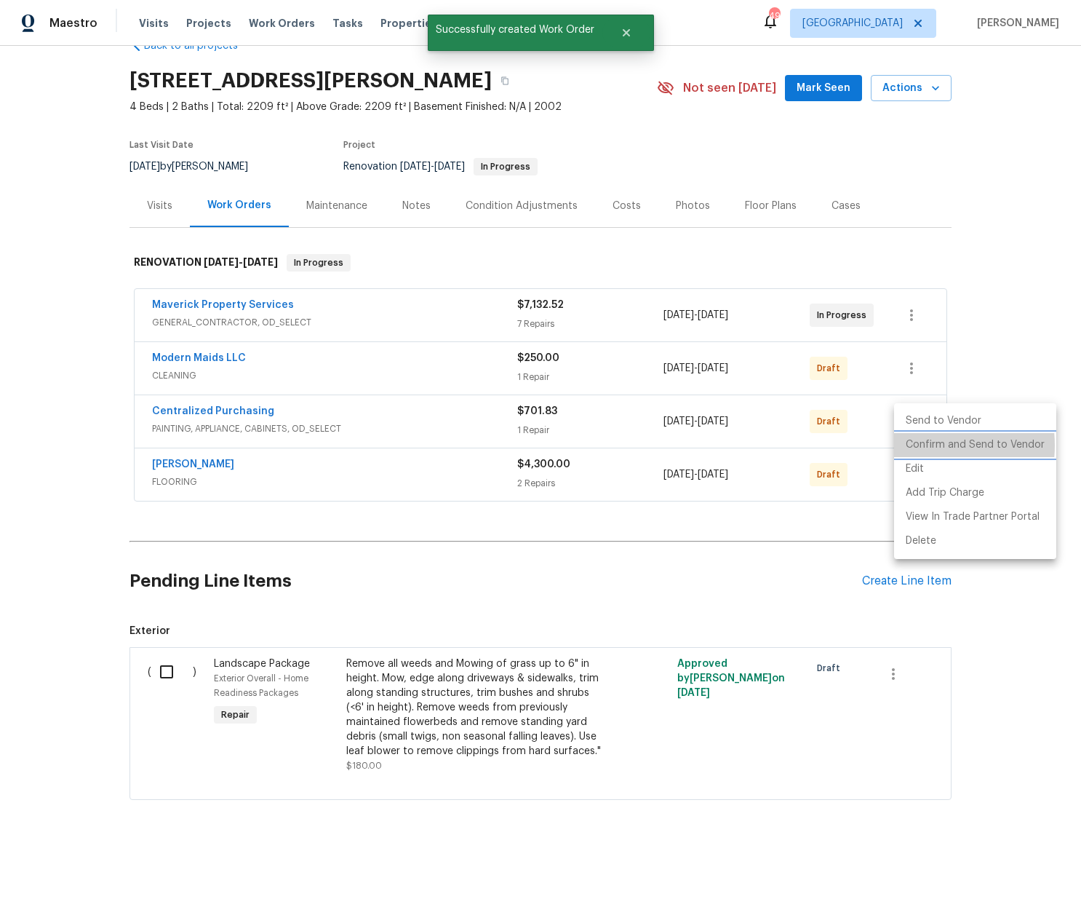
click at [917, 445] on li "Confirm and Send to Vendor" at bounding box center [975, 445] width 162 height 24
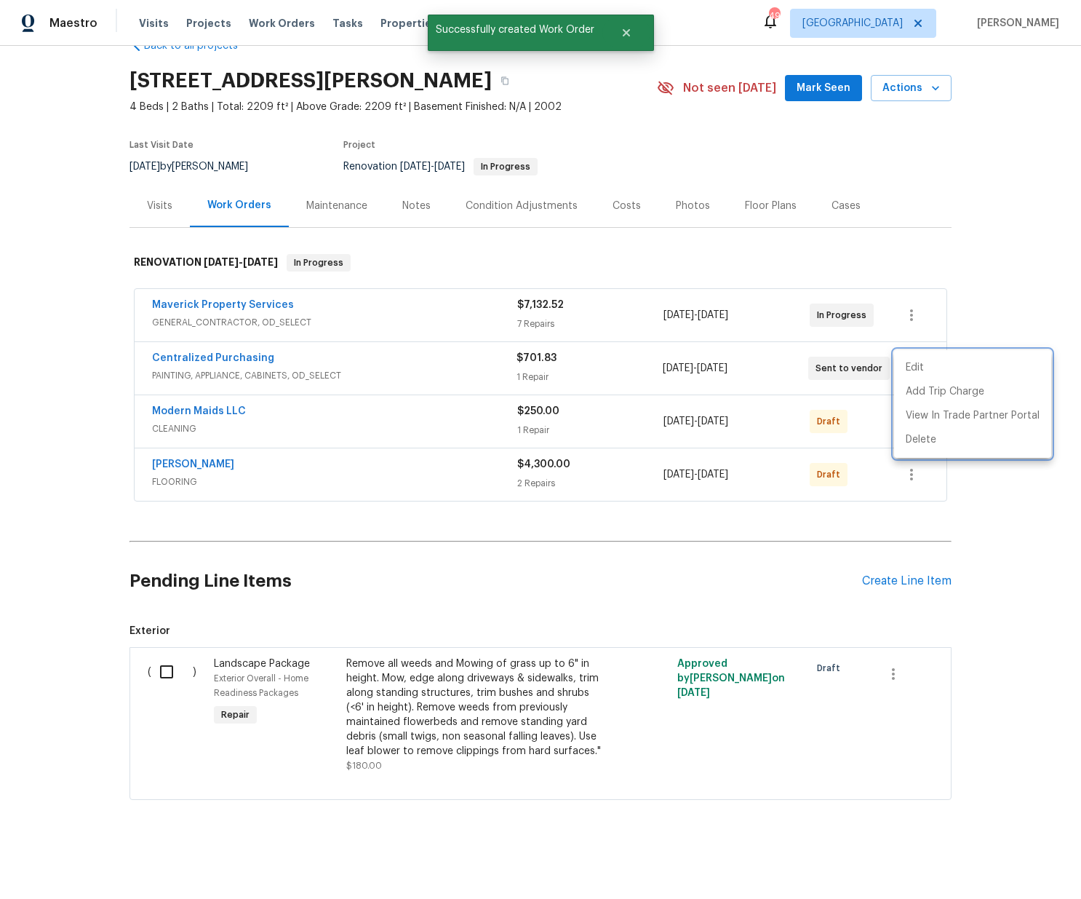
click at [219, 360] on div at bounding box center [540, 449] width 1081 height 899
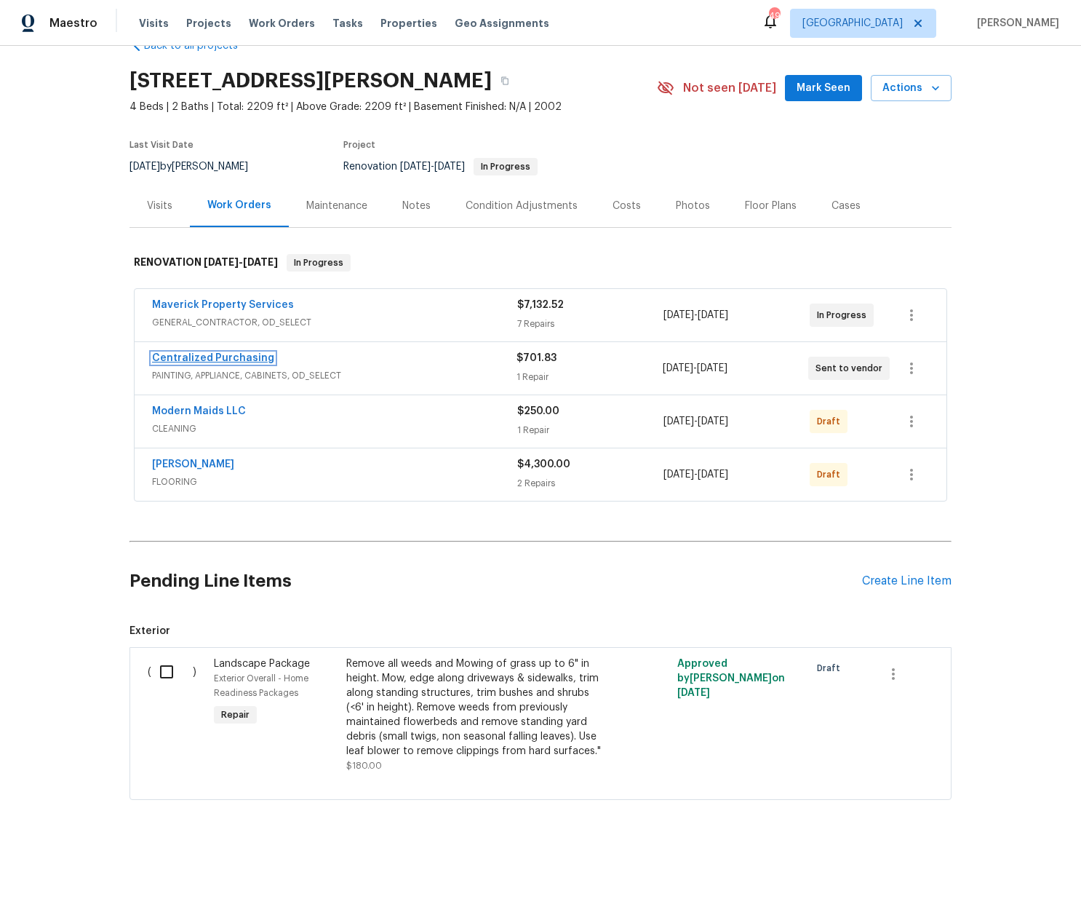
click at [213, 357] on link "Centralized Purchasing" at bounding box center [213, 358] width 122 height 10
